Goal: Task Accomplishment & Management: Use online tool/utility

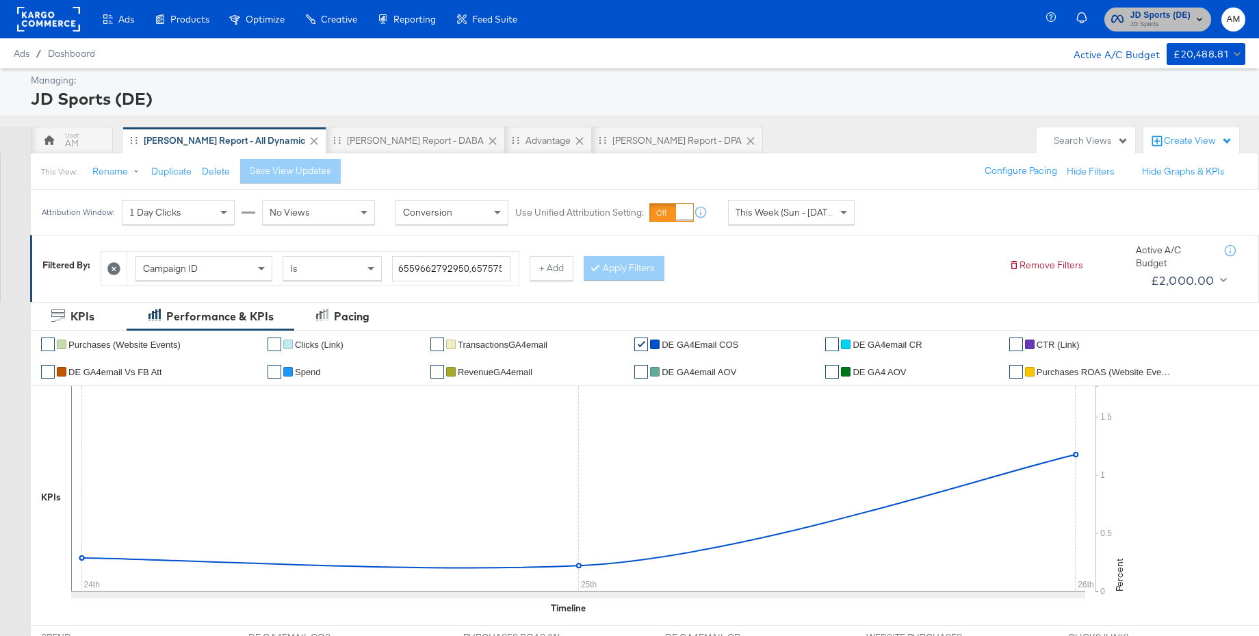
click at [1144, 25] on span "JD Sports" at bounding box center [1161, 24] width 60 height 11
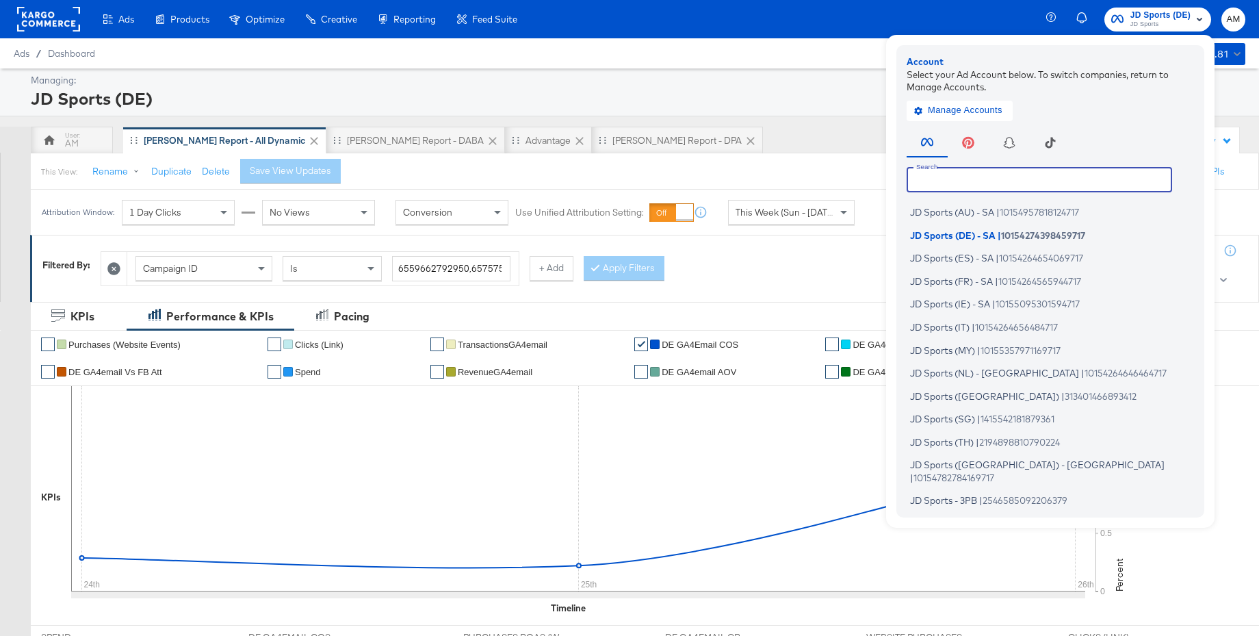
click at [958, 177] on input "text" at bounding box center [1040, 179] width 266 height 25
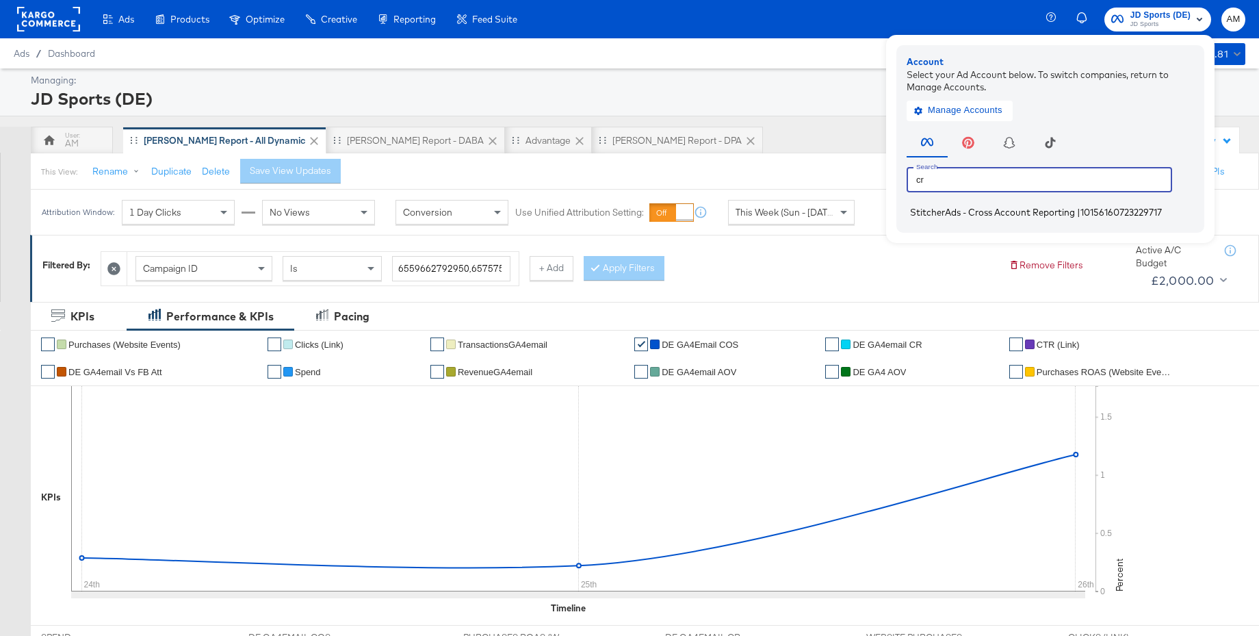
type input "cr"
click at [945, 211] on span "StitcherAds - Cross Account Reporting" at bounding box center [992, 212] width 165 height 11
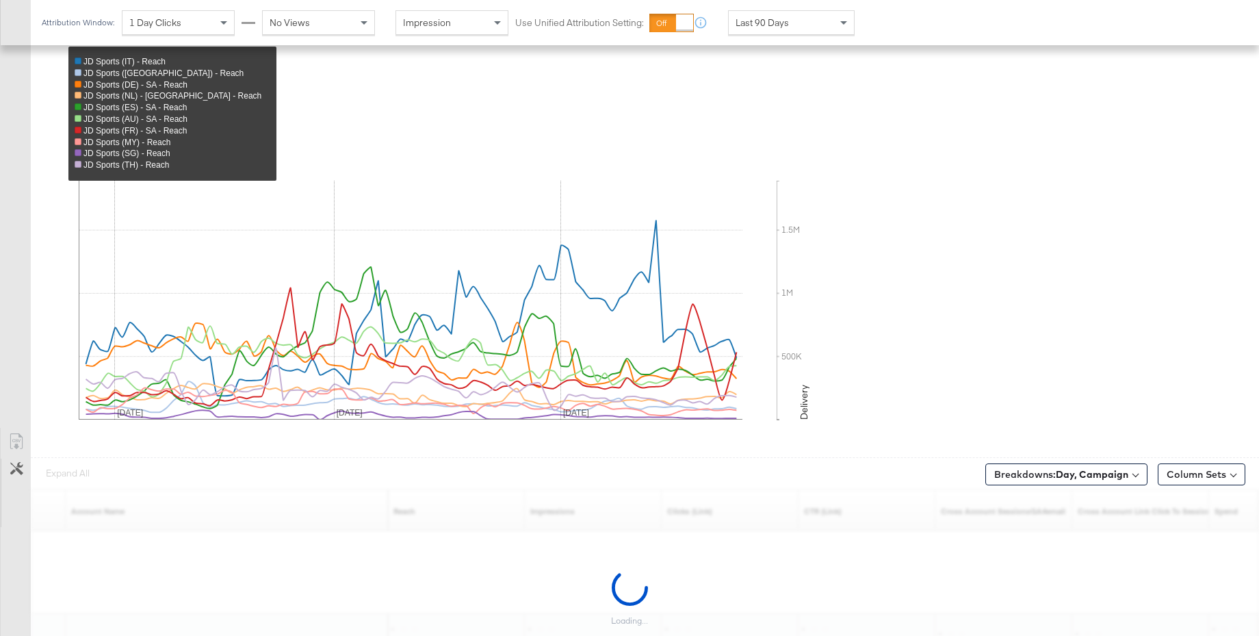
scroll to position [523, 0]
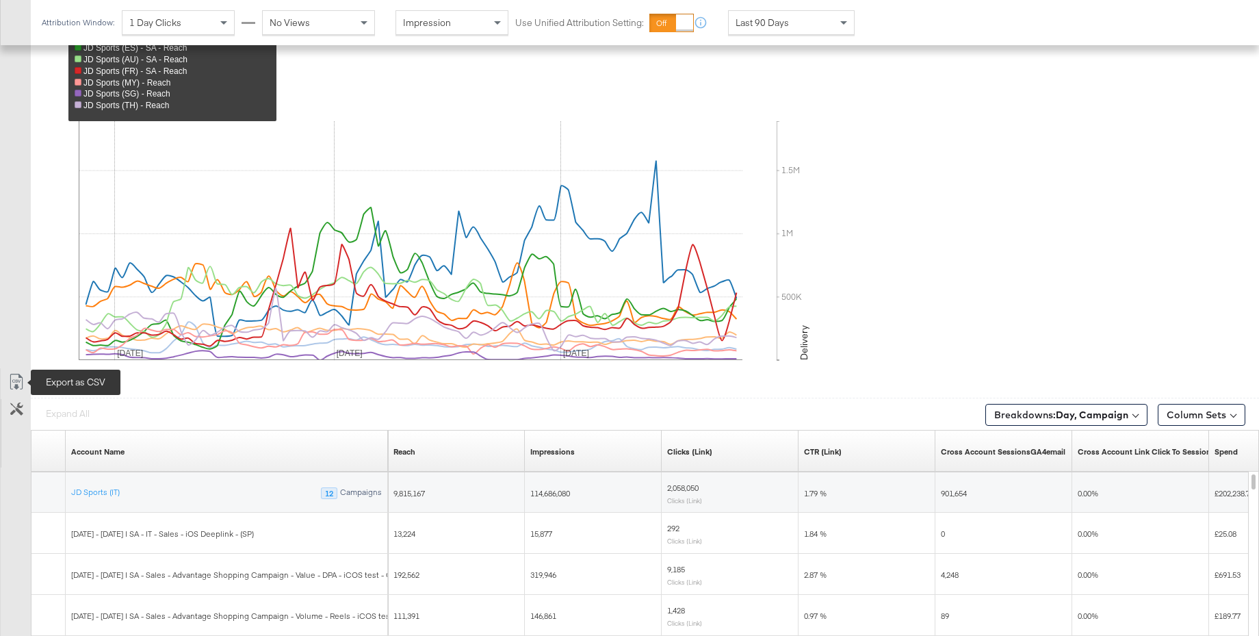
click at [12, 383] on icon at bounding box center [16, 382] width 16 height 16
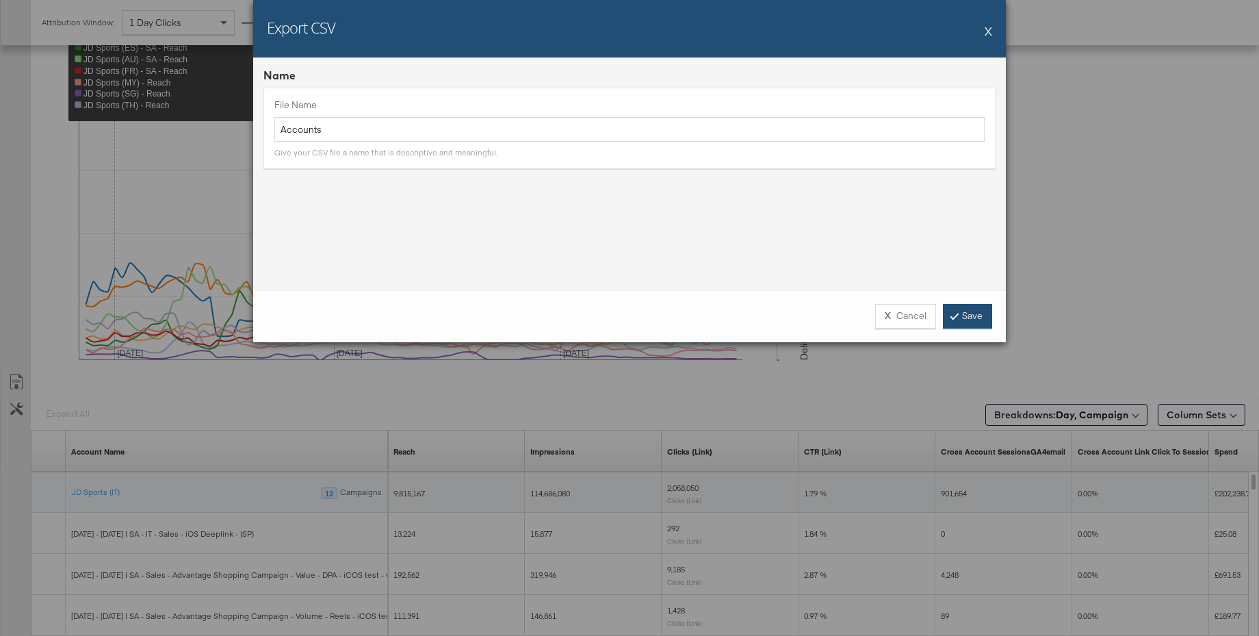
click at [962, 325] on link "Save" at bounding box center [967, 316] width 49 height 25
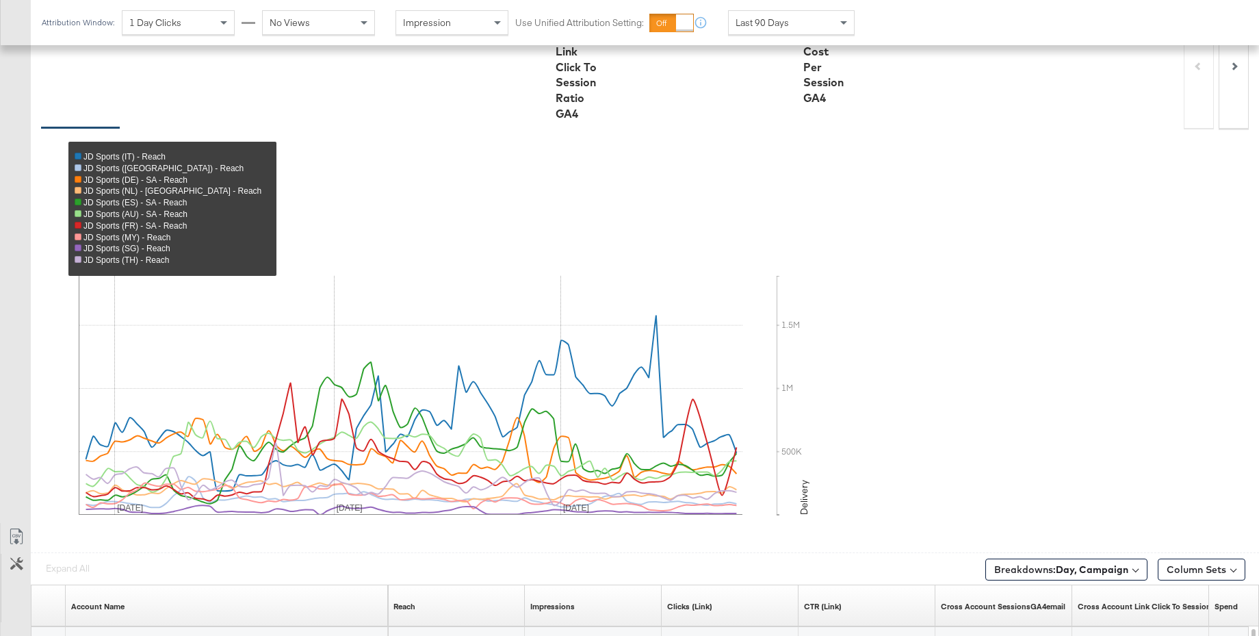
scroll to position [0, 0]
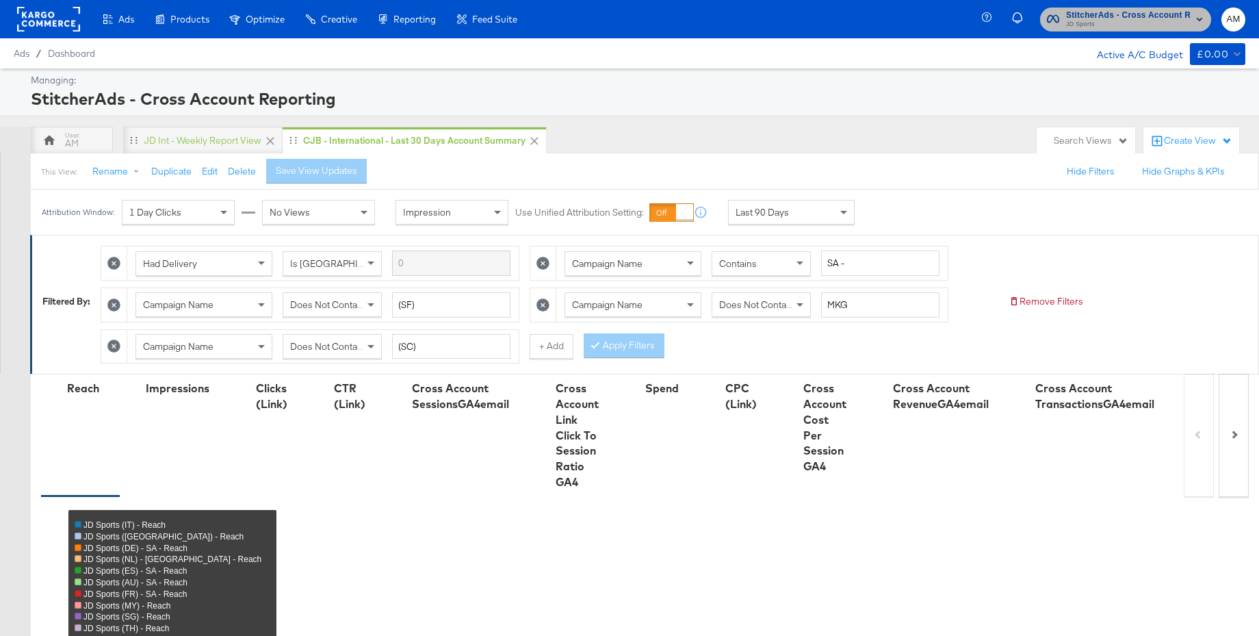
click at [1103, 18] on span "StitcherAds - Cross Account Reporting" at bounding box center [1128, 15] width 125 height 14
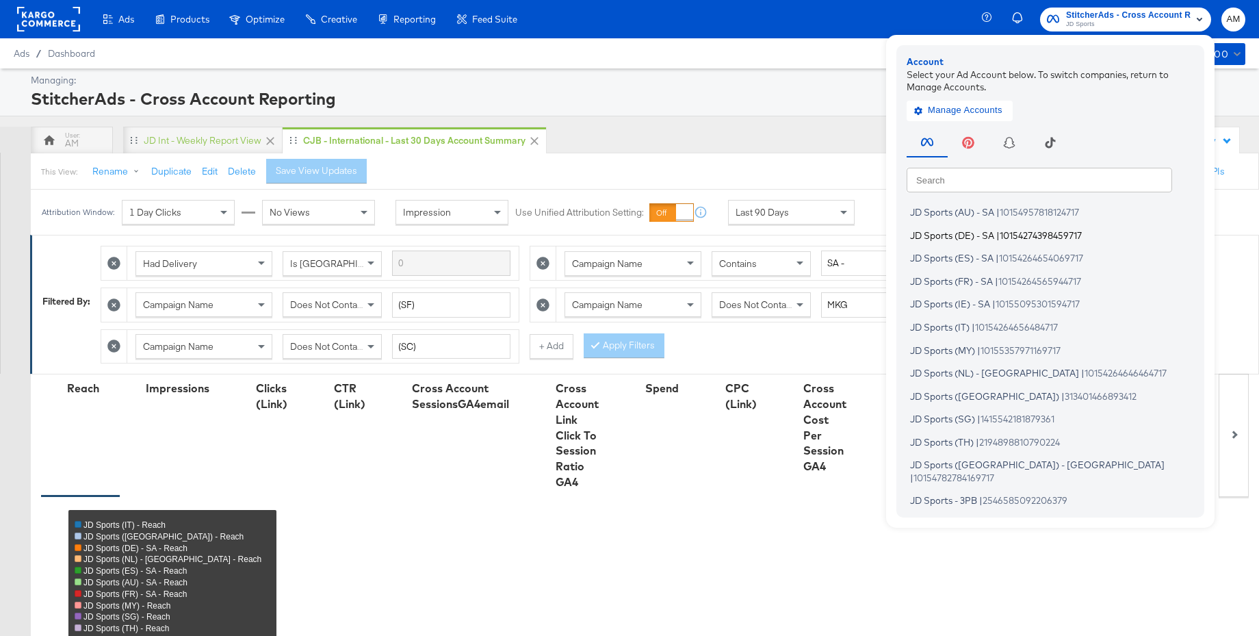
click at [971, 237] on span "JD Sports (DE) - SA" at bounding box center [952, 234] width 84 height 11
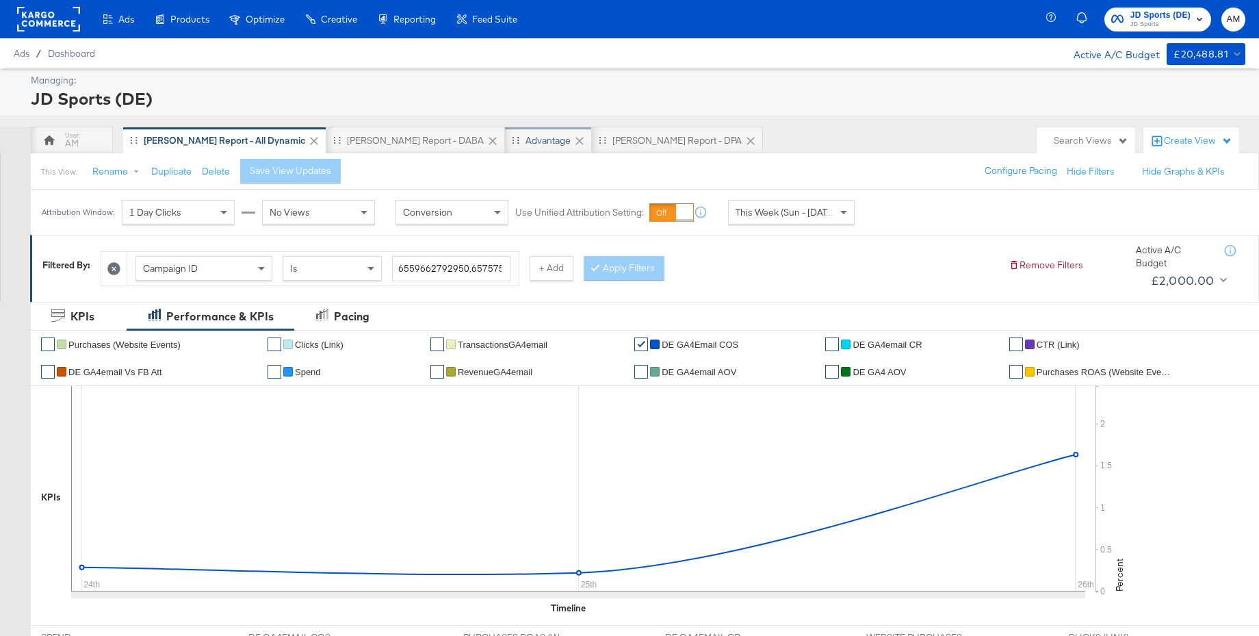
click at [526, 142] on div "Advantage" at bounding box center [548, 140] width 45 height 13
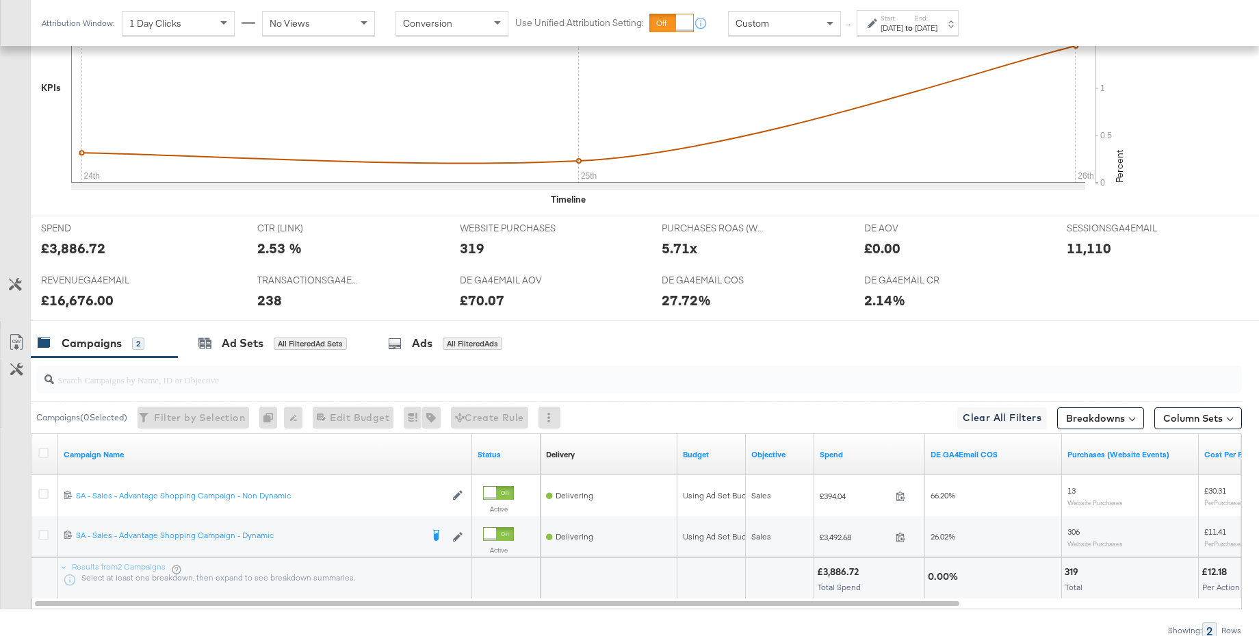
scroll to position [493, 0]
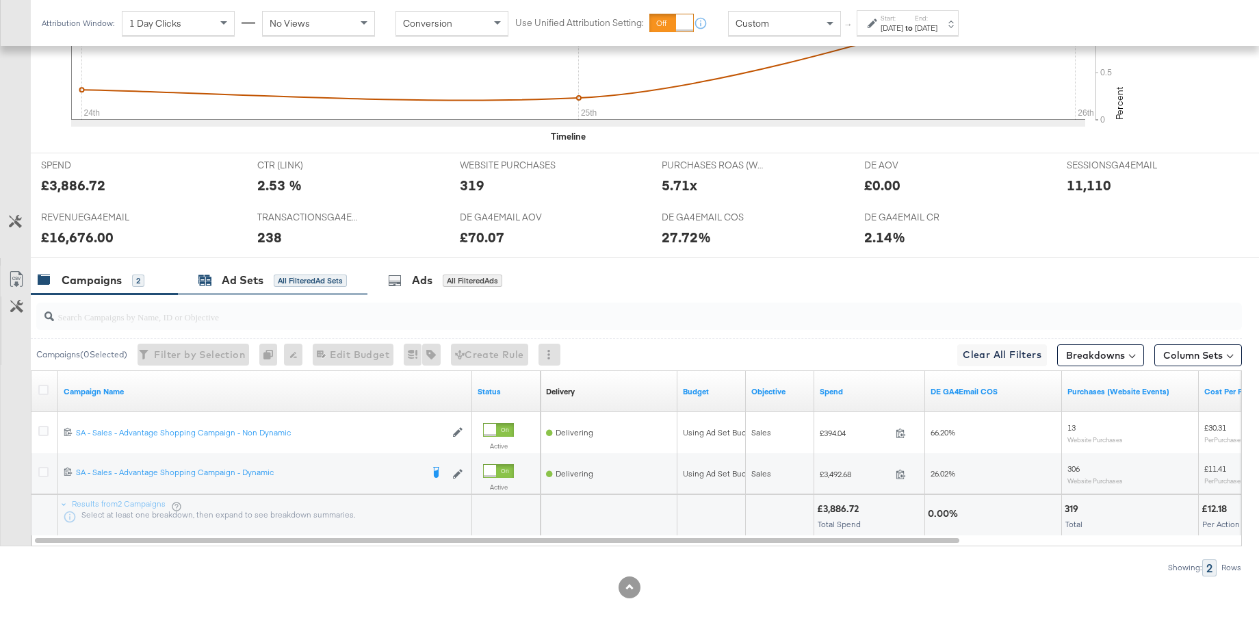
click at [245, 272] on div "Ad Sets" at bounding box center [243, 280] width 42 height 16
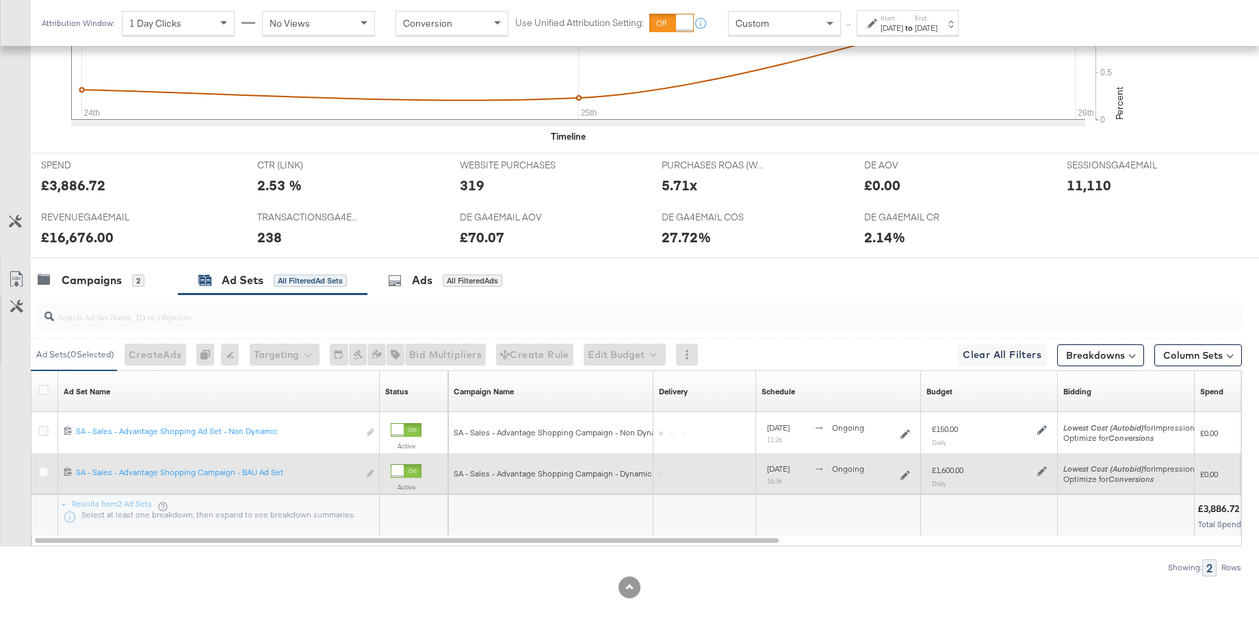
scroll to position [492, 0]
click at [1038, 470] on icon at bounding box center [1037, 472] width 10 height 10
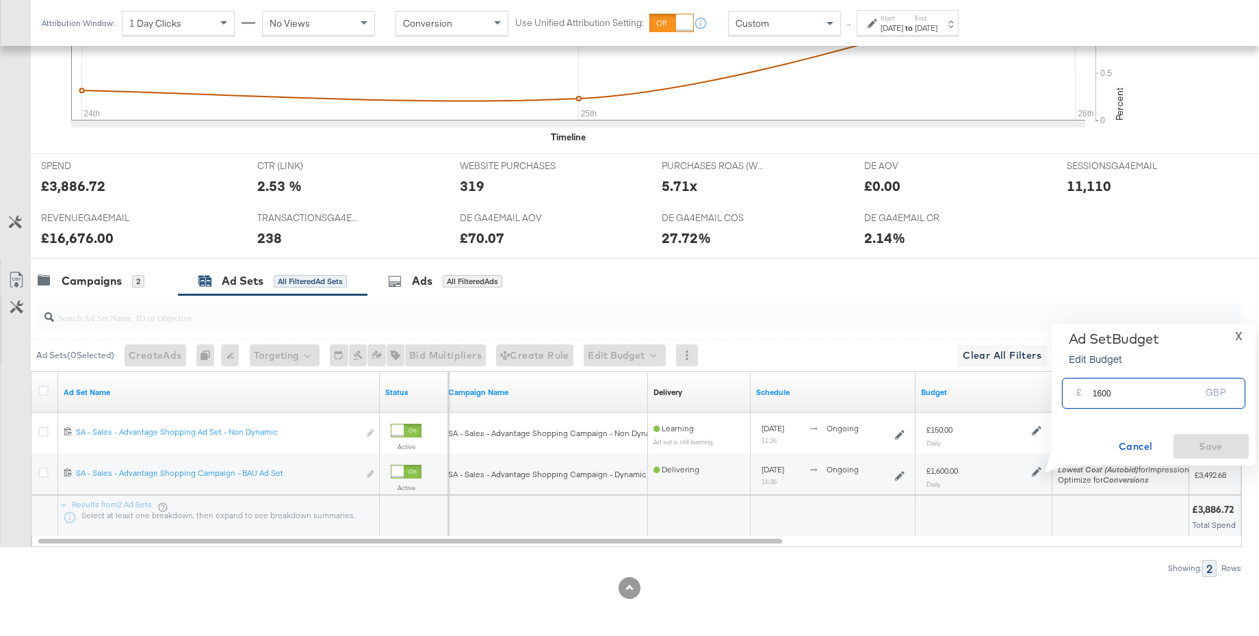
drag, startPoint x: 1119, startPoint y: 396, endPoint x: 1078, endPoint y: 396, distance: 41.1
click at [1078, 396] on div "£ 1600 GBP" at bounding box center [1153, 393] width 183 height 31
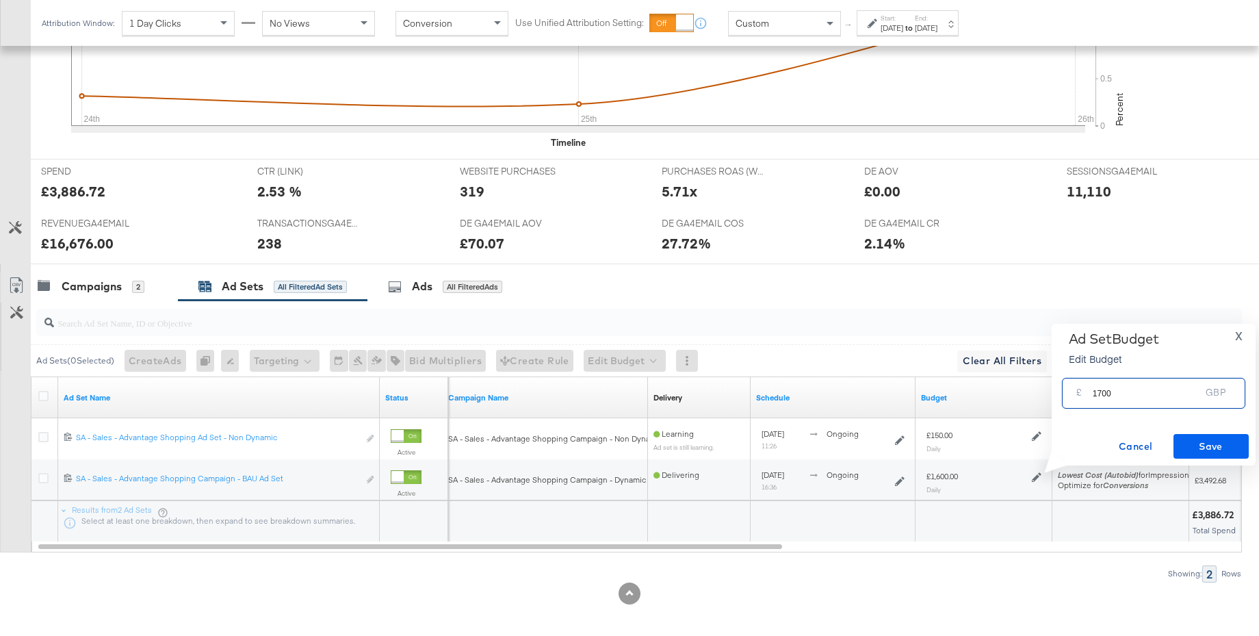
type input "1700"
click at [1185, 441] on span "Save" at bounding box center [1211, 446] width 64 height 17
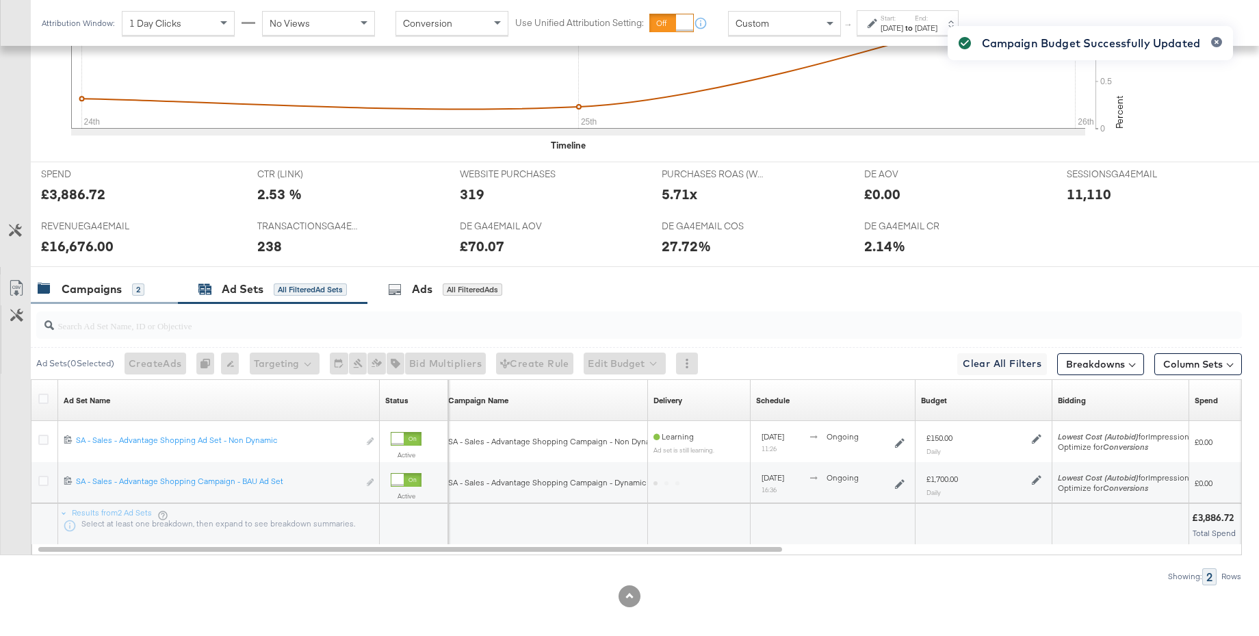
click at [112, 289] on div "Campaigns" at bounding box center [92, 289] width 60 height 16
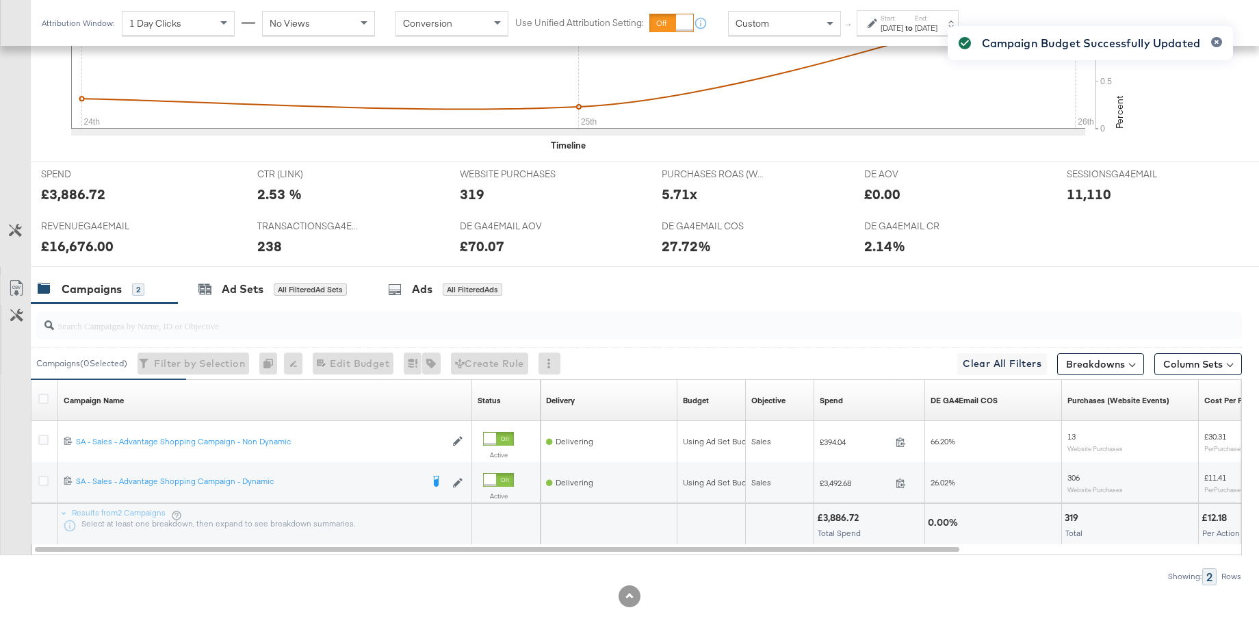
click at [773, 27] on div "Custom" at bounding box center [785, 23] width 112 height 23
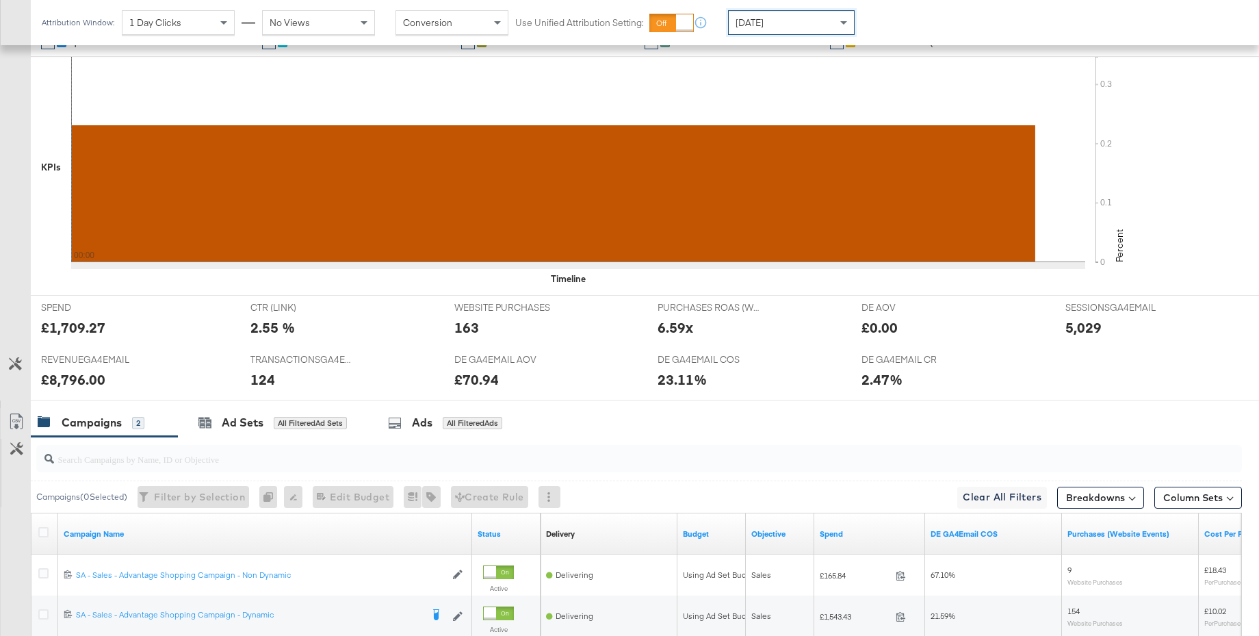
scroll to position [483, 0]
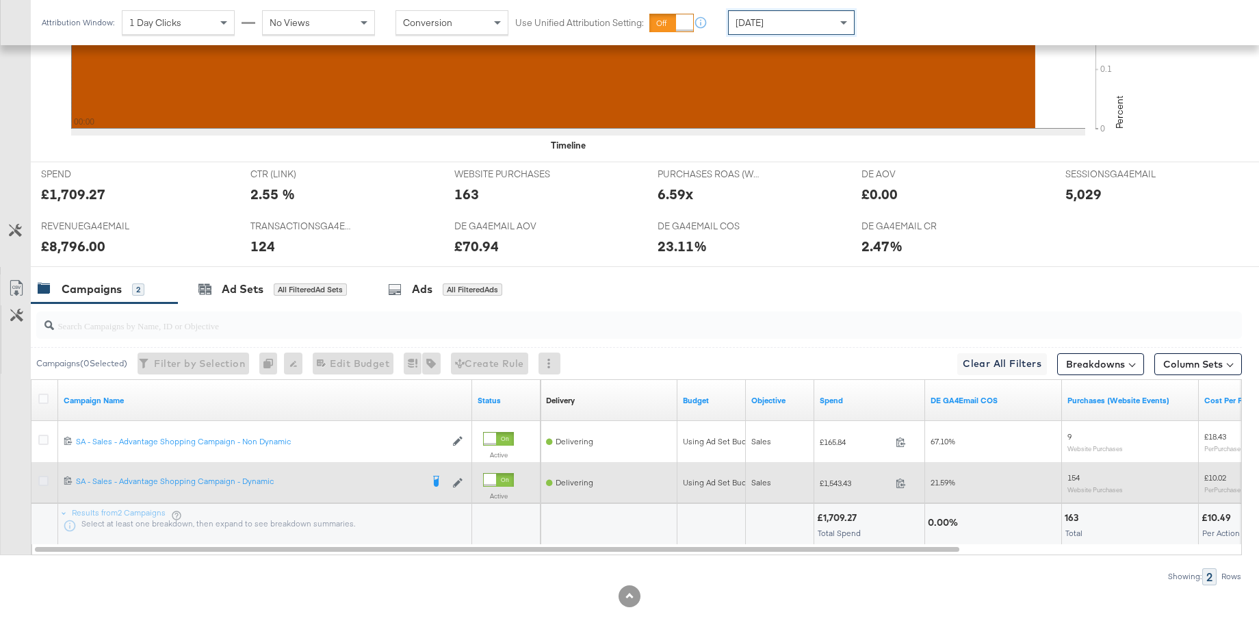
click at [42, 480] on icon at bounding box center [43, 481] width 10 height 10
click at [0, 0] on input "checkbox" at bounding box center [0, 0] width 0 height 0
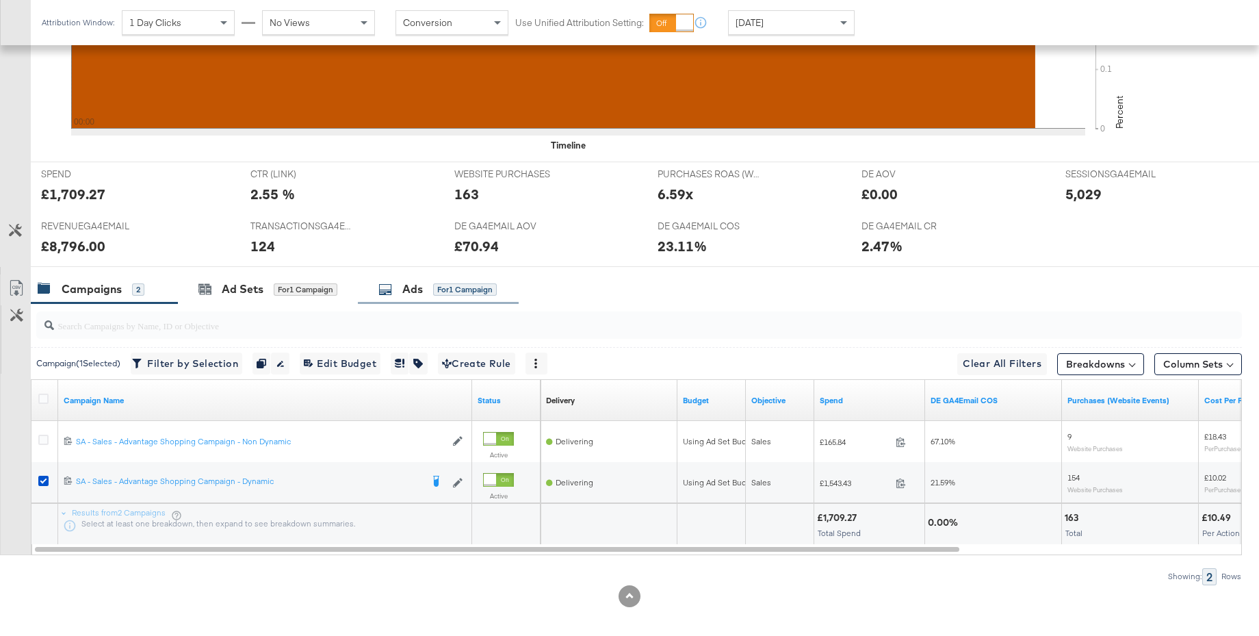
click at [414, 283] on div "Ads" at bounding box center [412, 289] width 21 height 16
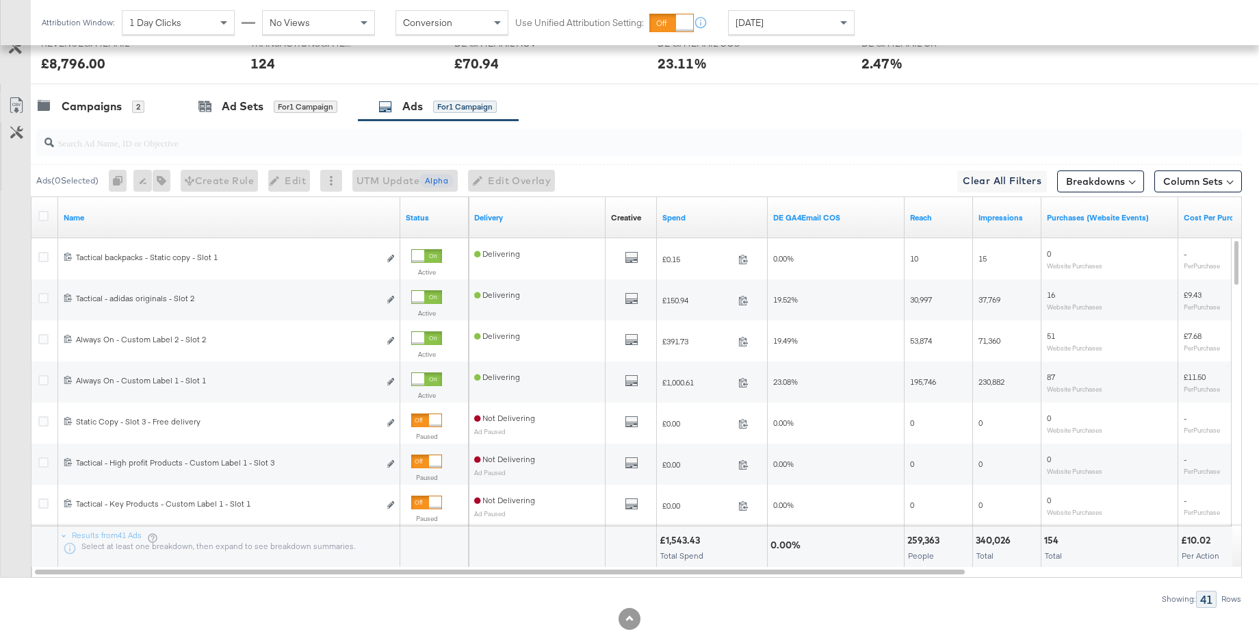
scroll to position [665, 0]
